Goal: Task Accomplishment & Management: Use online tool/utility

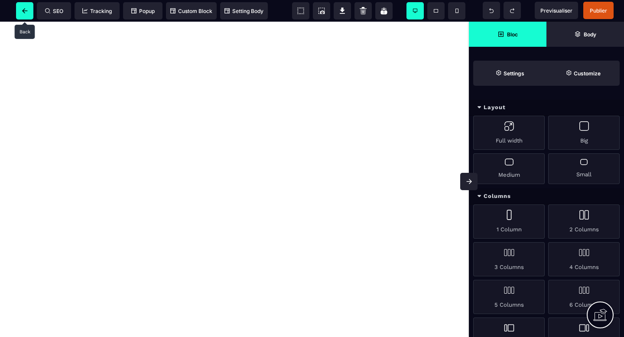
click at [21, 13] on span at bounding box center [24, 10] width 17 height 17
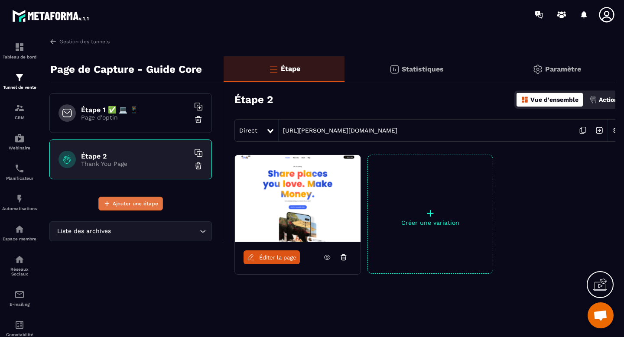
click at [131, 205] on span "Ajouter une étape" at bounding box center [135, 203] width 45 height 9
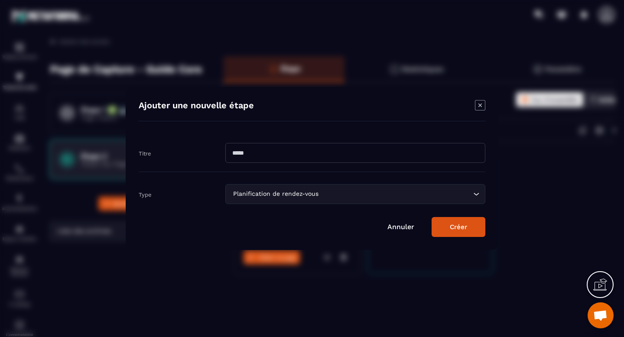
click at [280, 155] on input "Modal window" at bounding box center [355, 153] width 260 height 20
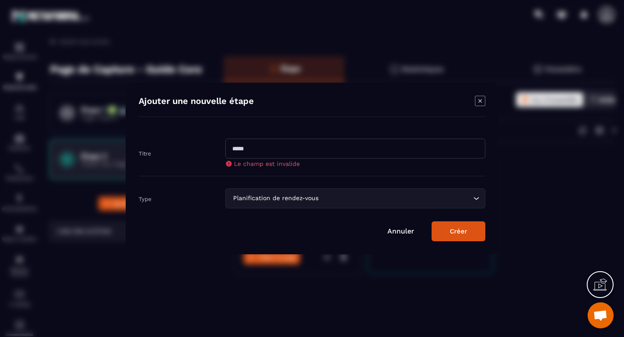
click at [230, 169] on div "Titre Le champ est invalide" at bounding box center [312, 153] width 346 height 46
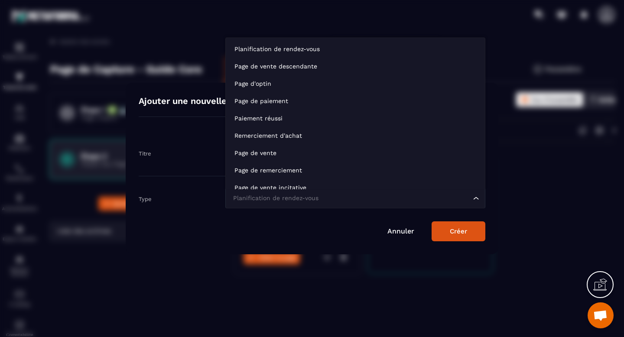
click at [253, 192] on div "Planification de rendez-vous Loading..." at bounding box center [355, 198] width 260 height 20
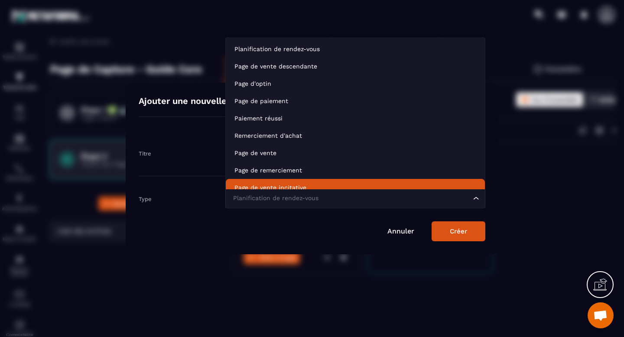
scroll to position [6, 0]
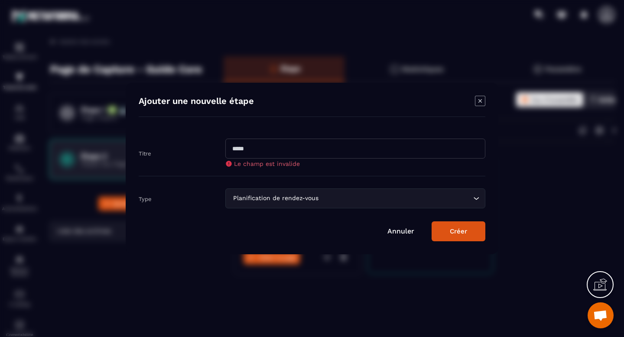
click at [401, 233] on link "Annuler" at bounding box center [400, 231] width 27 height 8
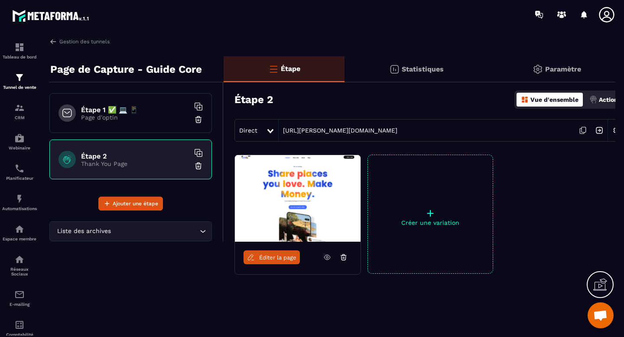
click at [429, 223] on p "Créer une variation" at bounding box center [430, 222] width 125 height 7
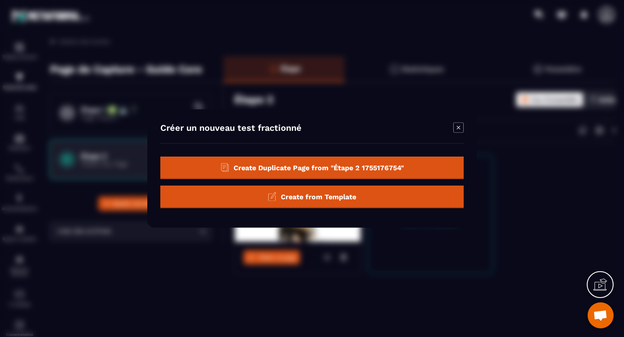
click at [362, 196] on div "Create from Template" at bounding box center [311, 197] width 303 height 23
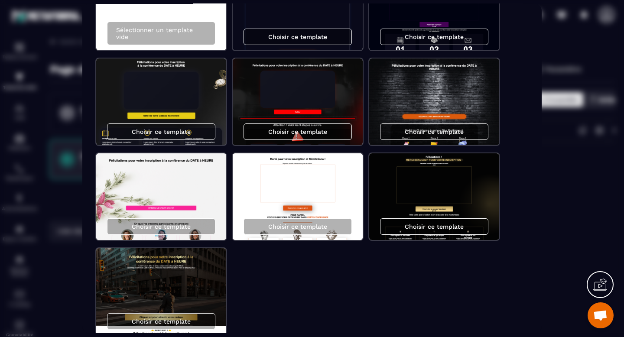
scroll to position [104, 0]
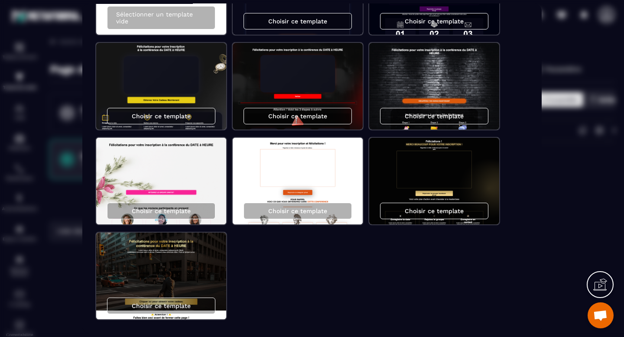
click at [318, 182] on img "Modal window" at bounding box center [298, 181] width 130 height 87
click at [306, 219] on div "Choisir ce template" at bounding box center [298, 210] width 130 height 27
click at [307, 211] on p "Choisir ce template" at bounding box center [297, 210] width 59 height 7
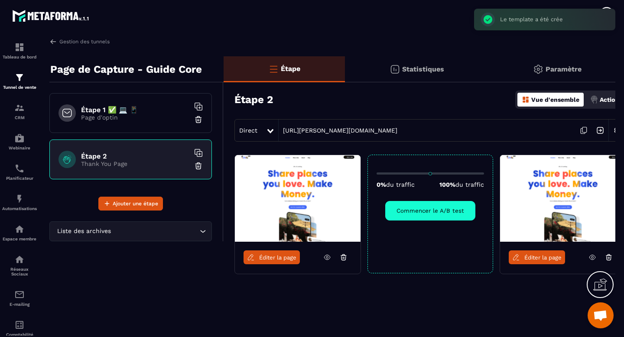
scroll to position [0, 0]
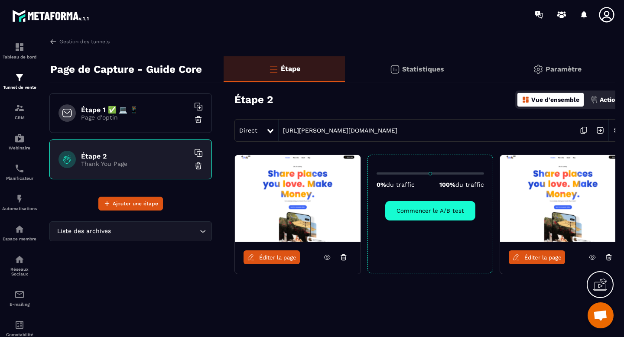
click at [528, 257] on span "Éditer la page" at bounding box center [542, 257] width 37 height 6
